Goal: Transaction & Acquisition: Purchase product/service

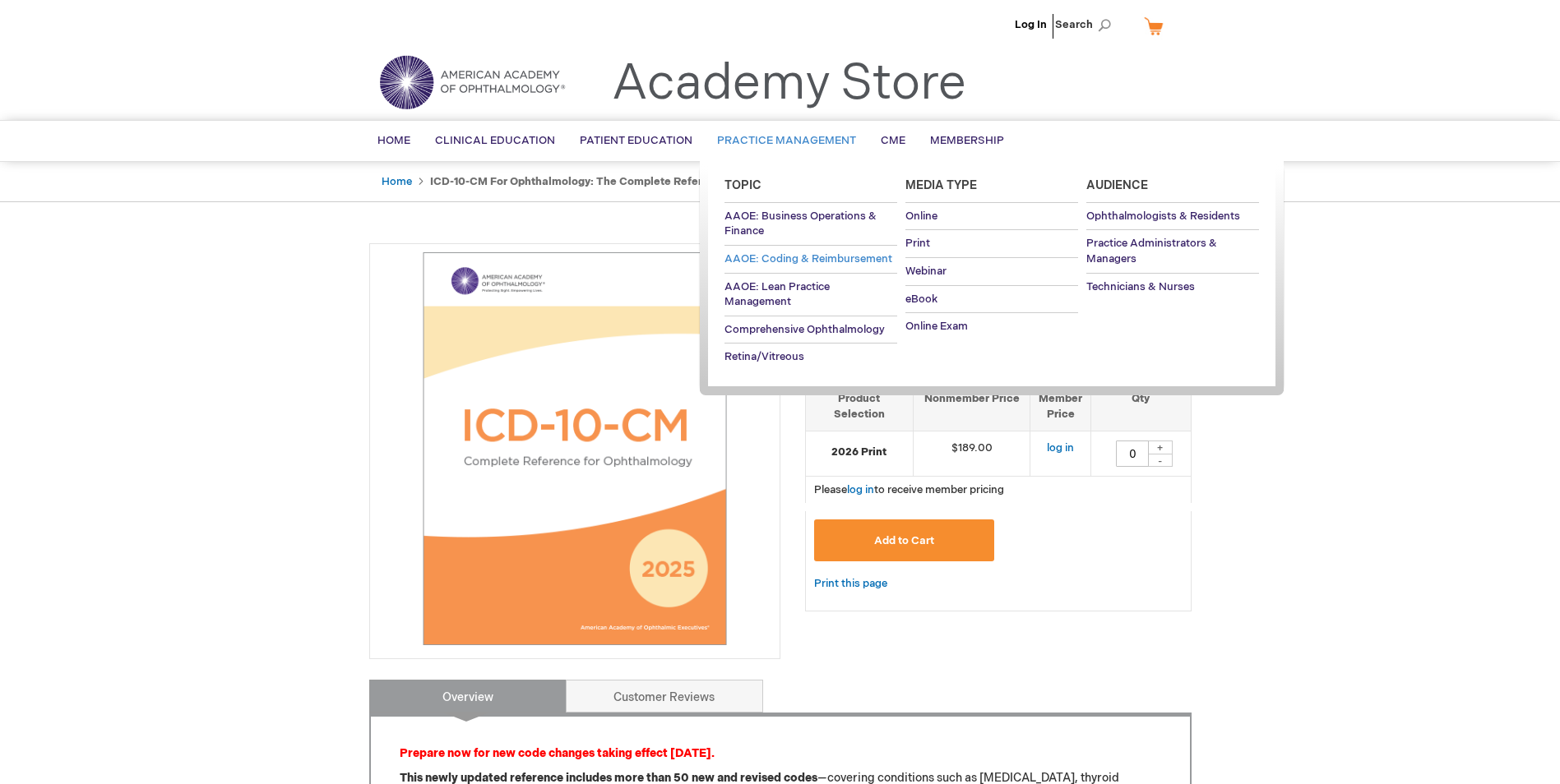
click at [808, 257] on span "AAOE: Coding & Reimbursement" at bounding box center [809, 258] width 168 height 13
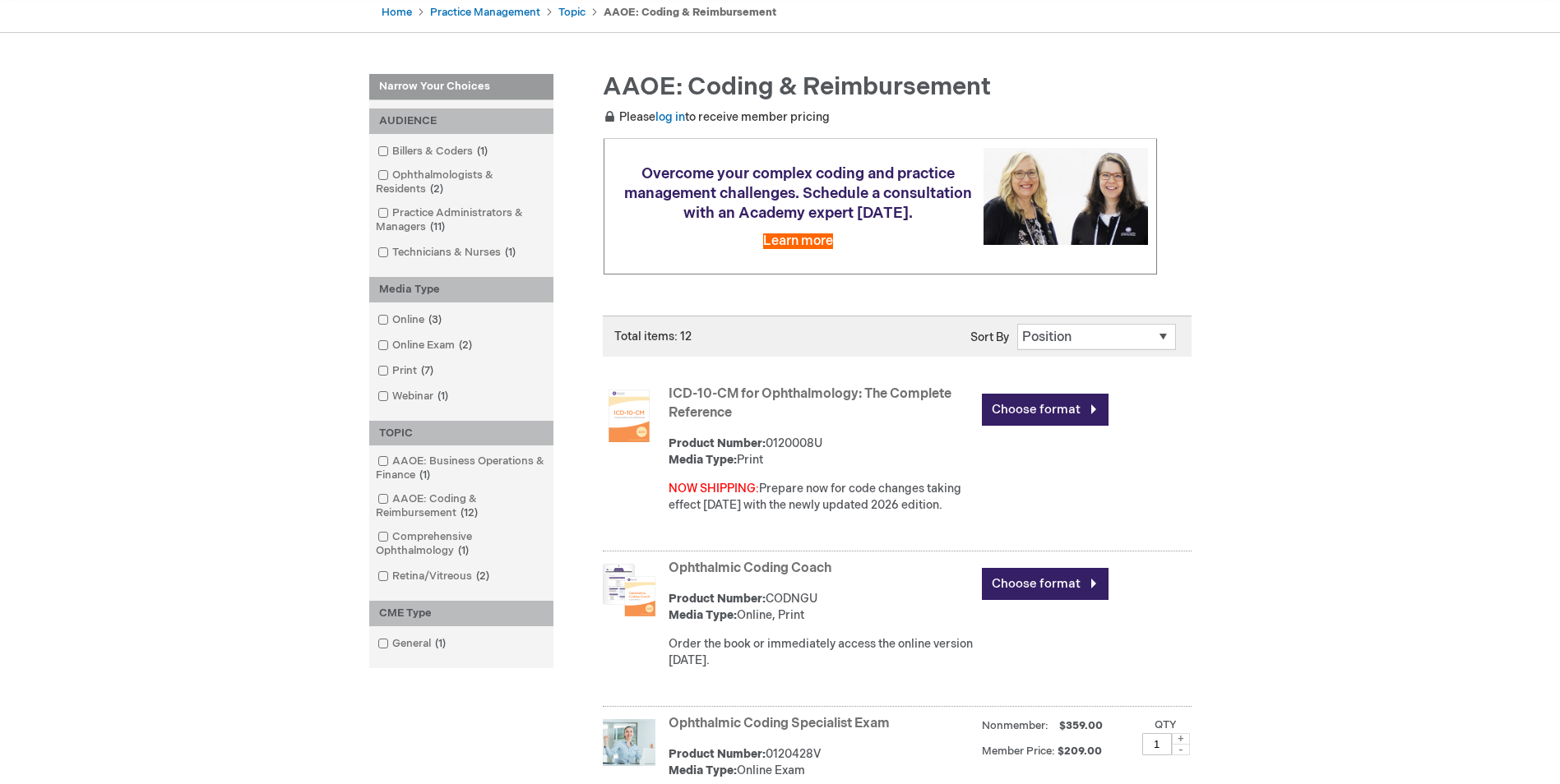
scroll to position [165, 0]
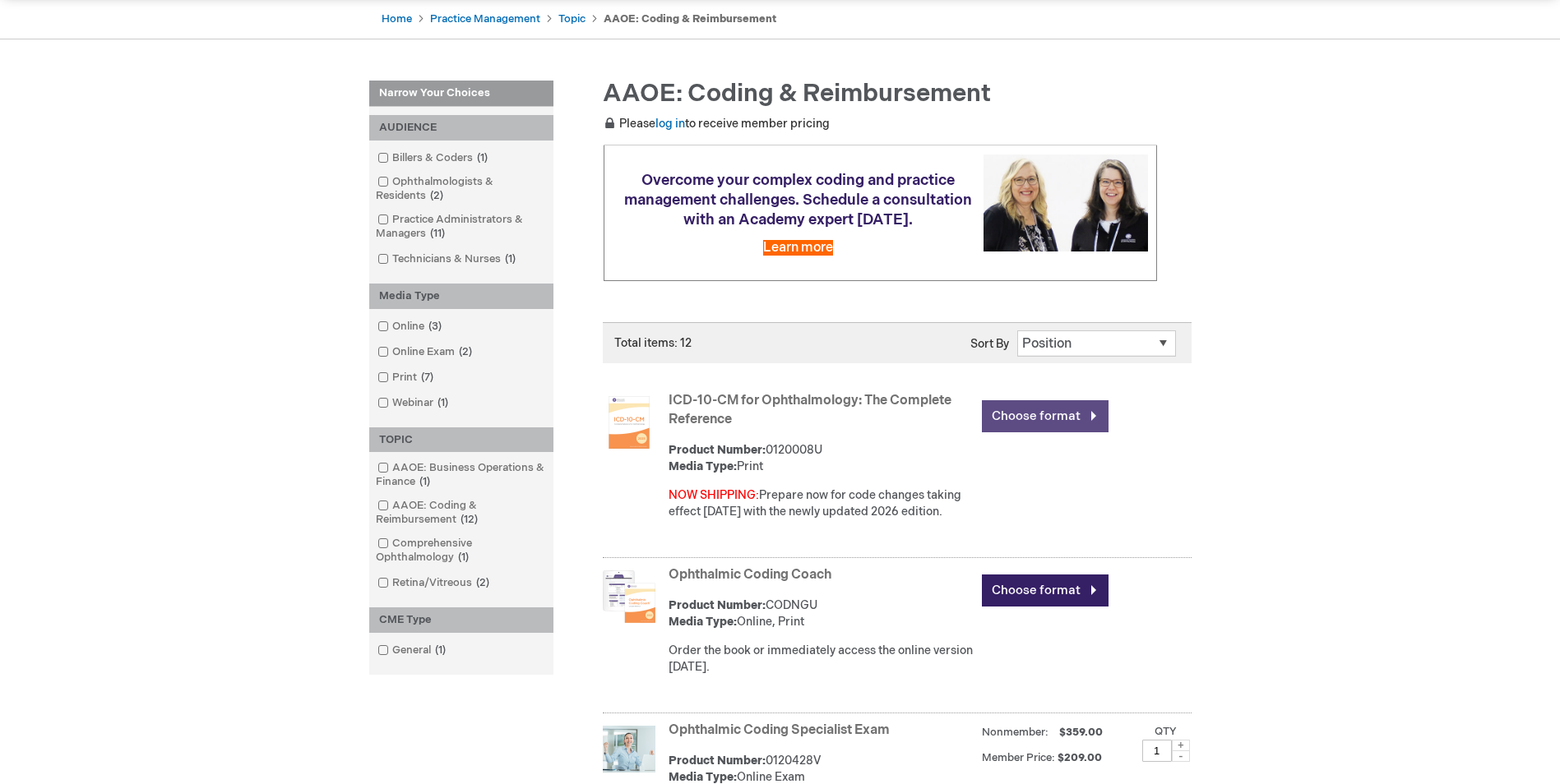
click at [1051, 410] on link "Choose format" at bounding box center [1045, 416] width 127 height 32
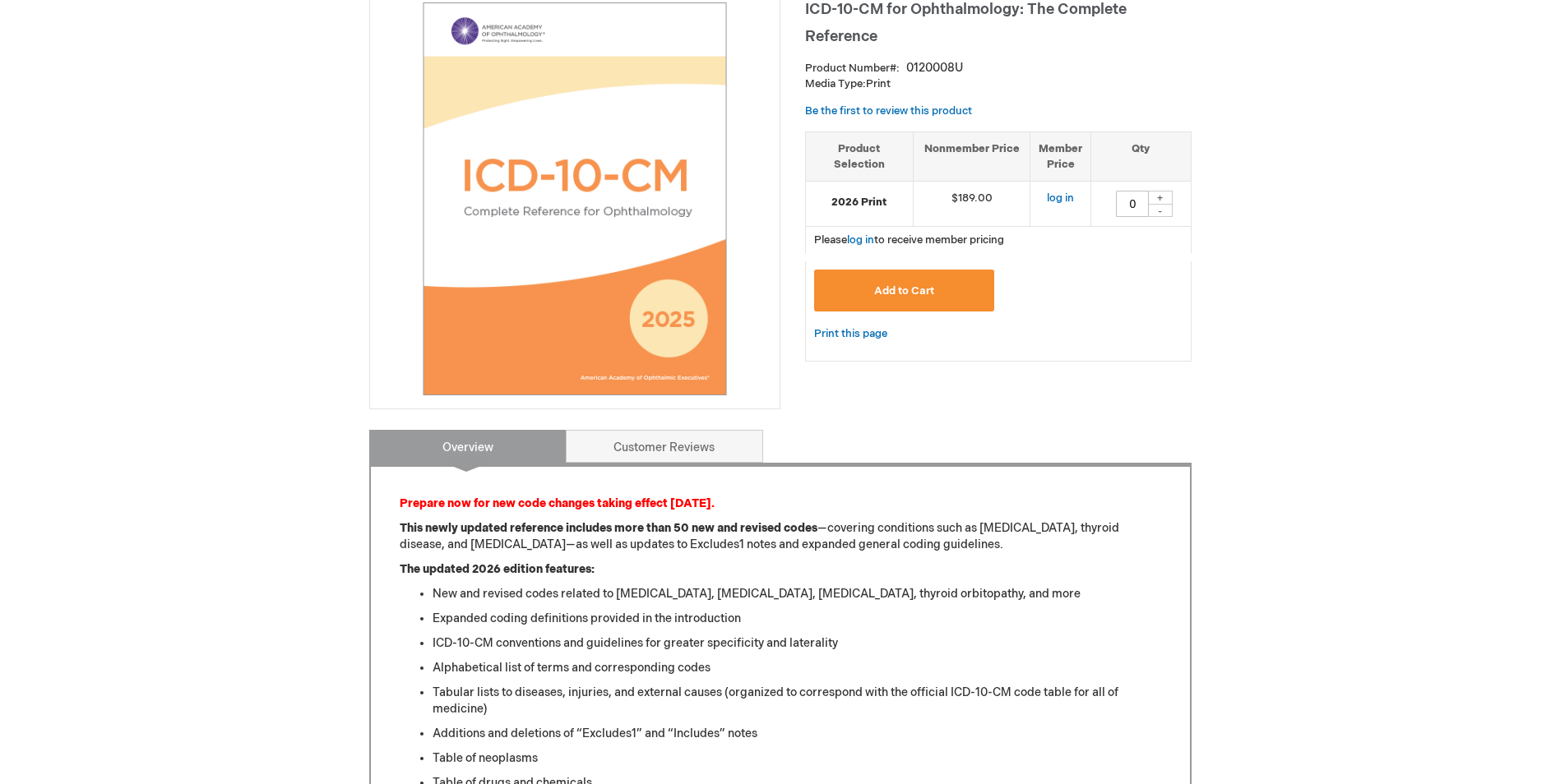
scroll to position [165, 0]
